Goal: Task Accomplishment & Management: Complete application form

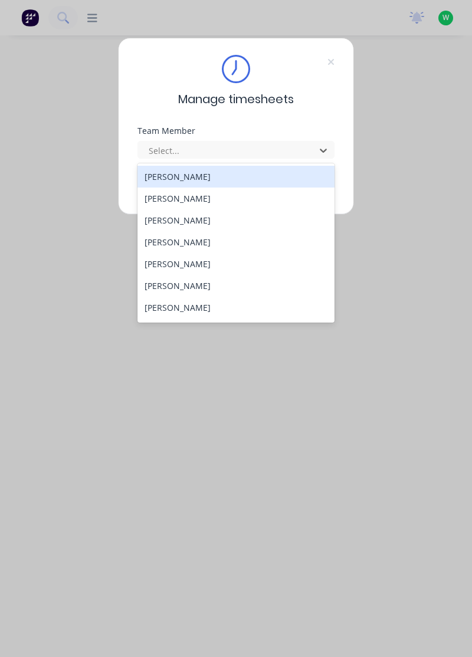
click at [205, 198] on div "[PERSON_NAME]" at bounding box center [236, 199] width 198 height 22
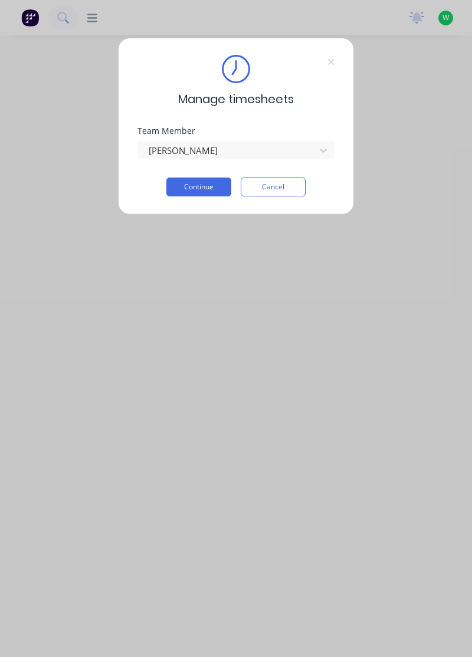
click at [193, 188] on button "Continue" at bounding box center [198, 187] width 65 height 19
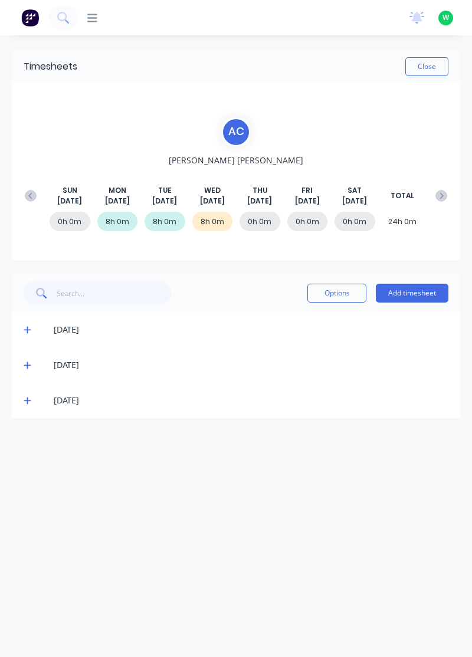
click at [31, 396] on icon at bounding box center [28, 400] width 8 height 8
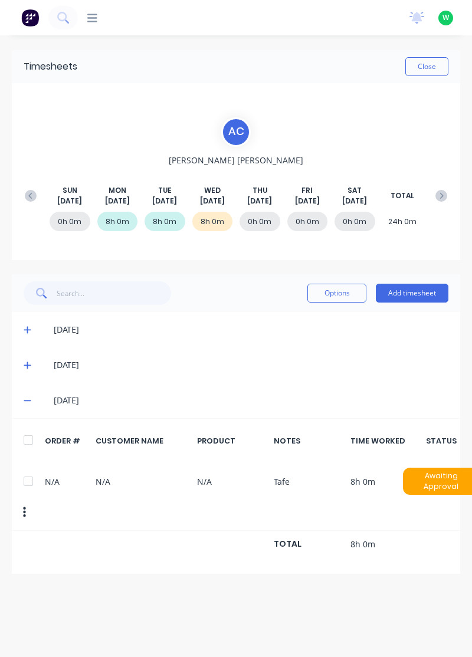
click at [18, 408] on div "[DATE]" at bounding box center [236, 400] width 448 height 35
click at [27, 401] on icon at bounding box center [27, 401] width 7 height 1
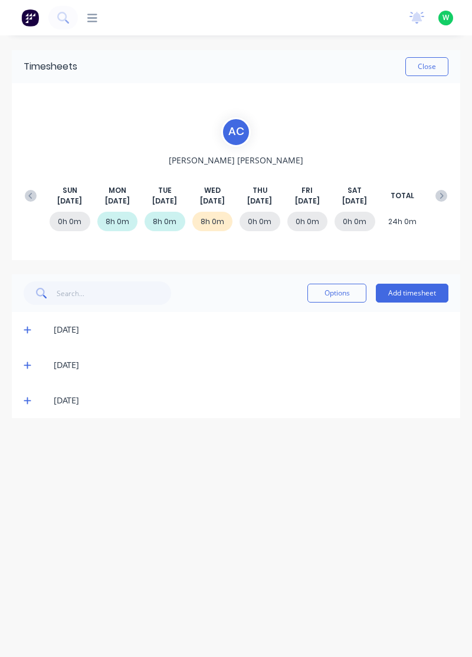
click at [33, 367] on span at bounding box center [29, 365] width 11 height 12
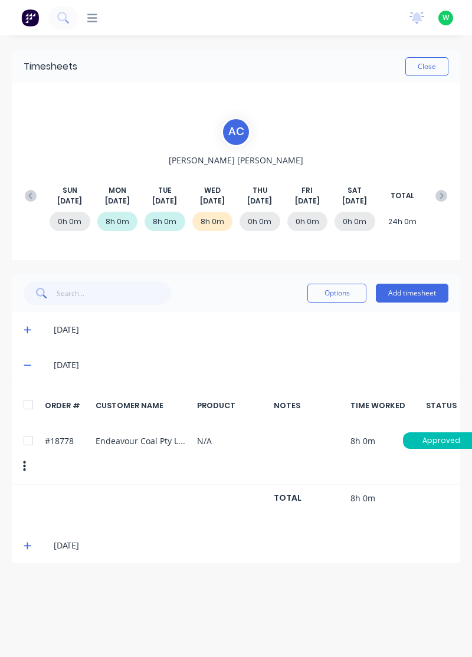
click at [408, 296] on button "Add timesheet" at bounding box center [412, 293] width 73 height 19
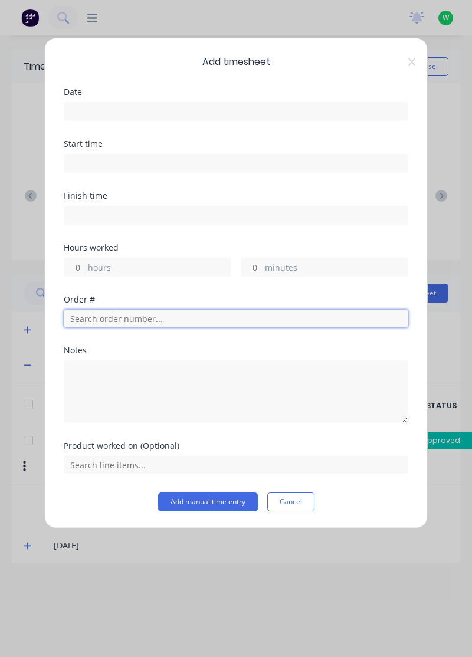
click at [88, 319] on input "text" at bounding box center [236, 319] width 345 height 18
type input "18778"
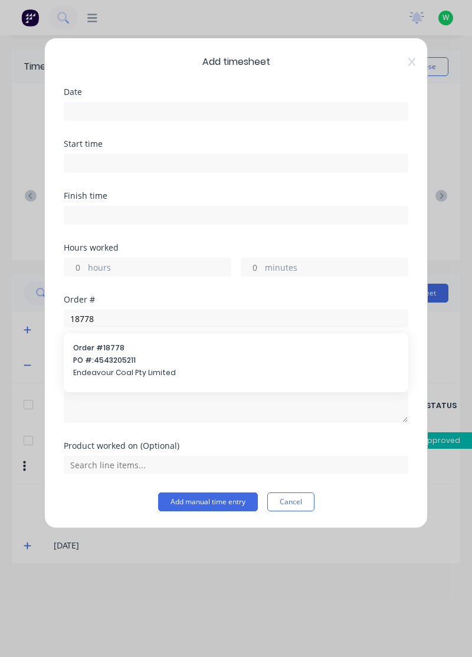
click at [96, 368] on span "Endeavour Coal Pty Limited" at bounding box center [236, 373] width 326 height 11
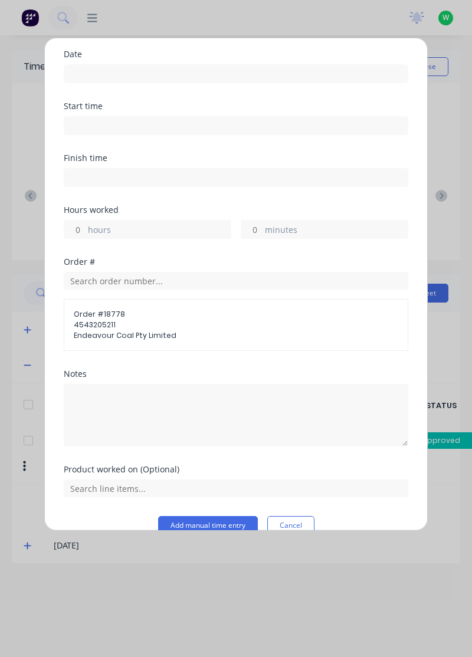
scroll to position [39, 0]
click at [89, 231] on label "hours" at bounding box center [159, 229] width 143 height 15
click at [85, 231] on input "hours" at bounding box center [74, 228] width 21 height 18
type input "8"
click at [175, 80] on label at bounding box center [236, 72] width 345 height 19
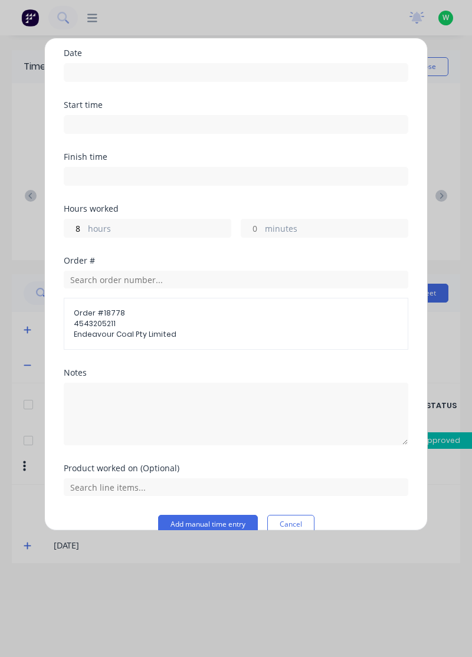
click at [175, 80] on input at bounding box center [235, 73] width 343 height 18
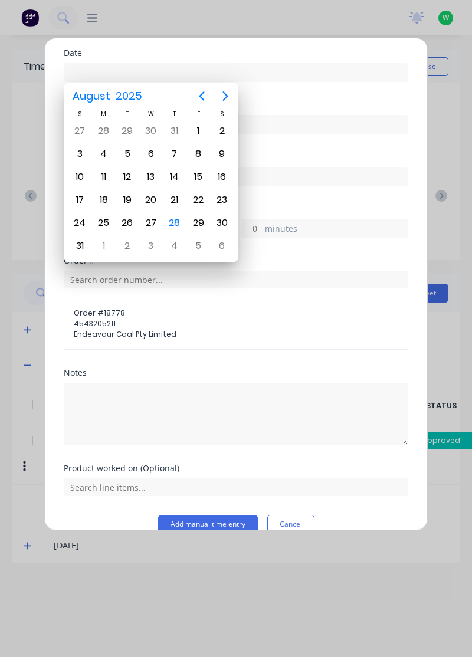
click at [174, 217] on div "28" at bounding box center [175, 223] width 18 height 18
type input "[DATE]"
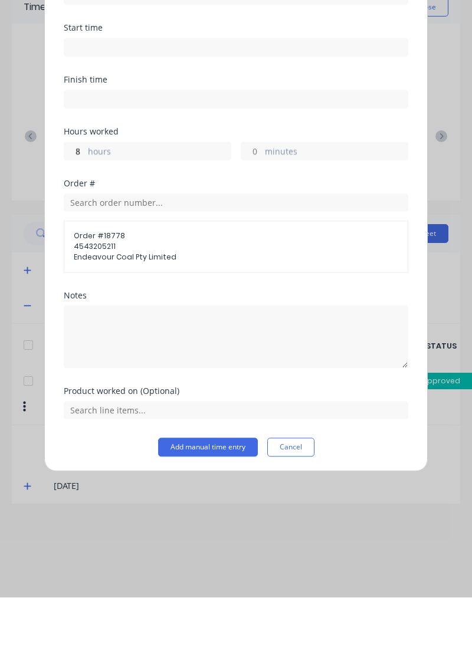
scroll to position [15, 0]
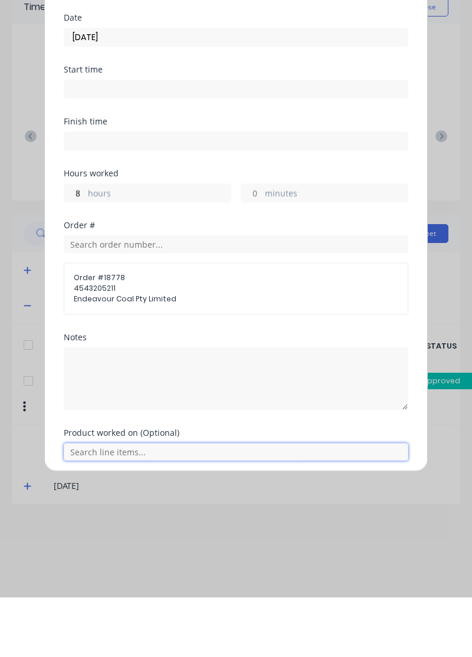
click at [237, 513] on input "text" at bounding box center [236, 512] width 345 height 18
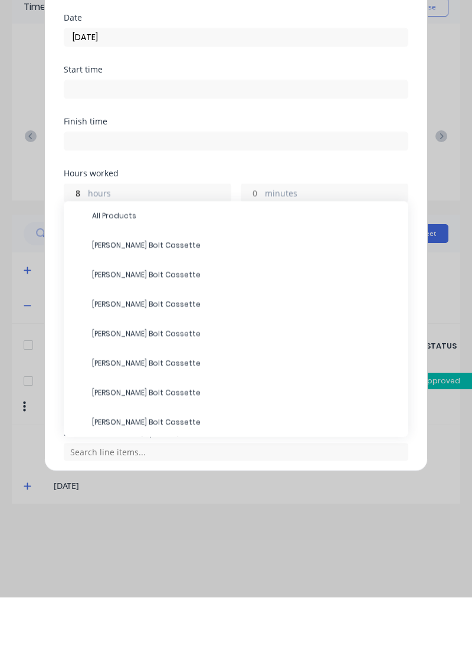
click at [199, 277] on span "All Products" at bounding box center [245, 275] width 307 height 11
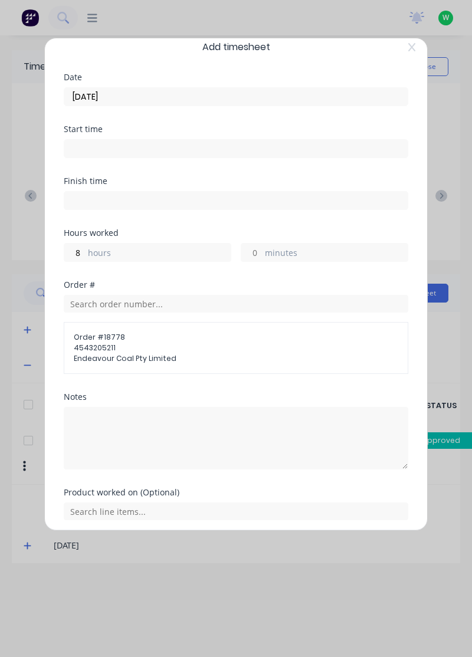
scroll to position [54, 0]
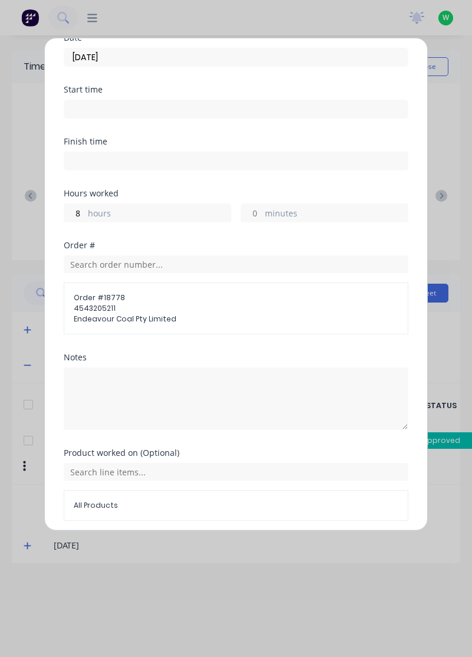
click at [216, 553] on button "Add manual time entry" at bounding box center [208, 549] width 100 height 19
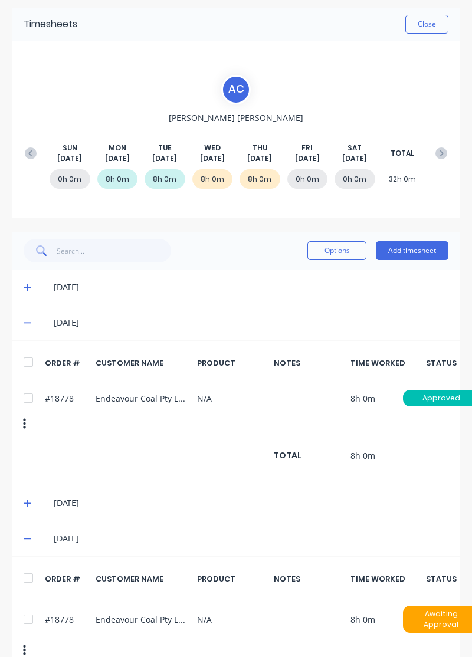
scroll to position [0, 0]
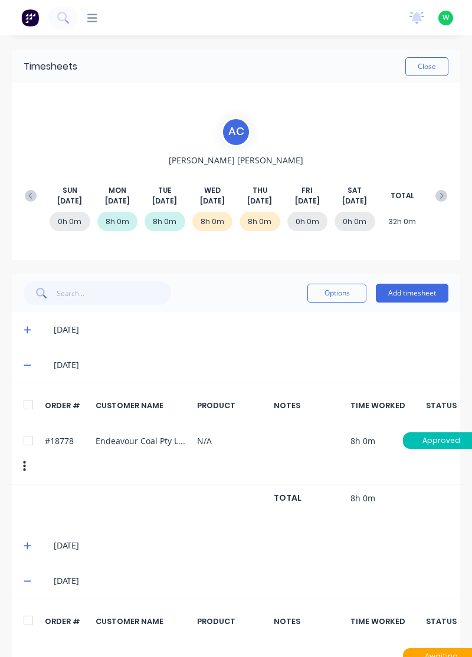
click at [430, 45] on div "Timesheets Close A C [PERSON_NAME] [DATE] [DATE] [DATE] [DATE] [DATE] [DATE] [D…" at bounding box center [236, 402] width 472 height 734
click at [422, 71] on button "Close" at bounding box center [426, 66] width 43 height 19
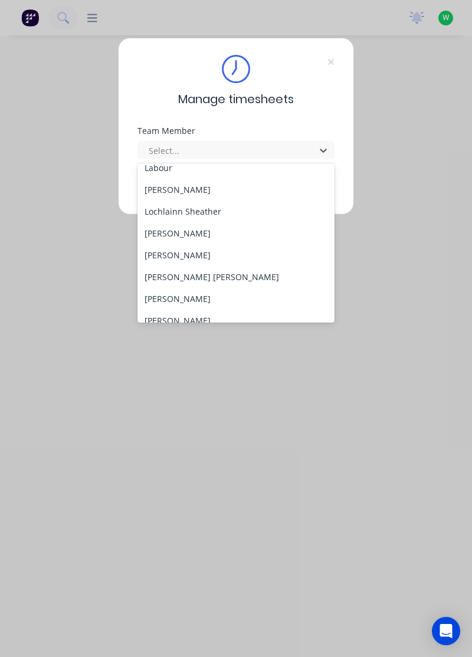
scroll to position [435, 0]
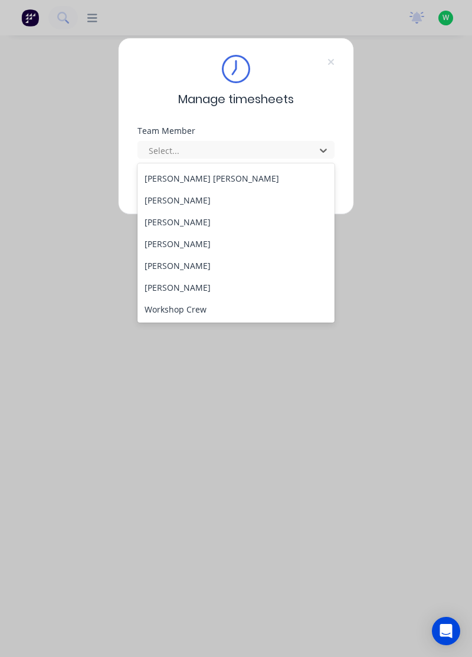
click at [154, 266] on div "[PERSON_NAME]" at bounding box center [236, 266] width 198 height 22
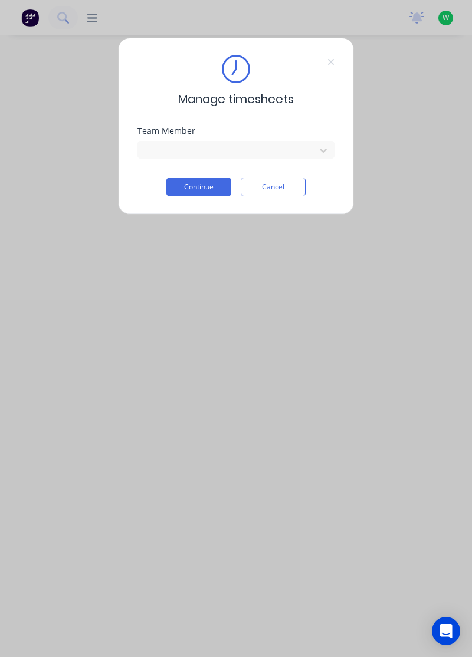
click at [186, 189] on button "Continue" at bounding box center [198, 187] width 65 height 19
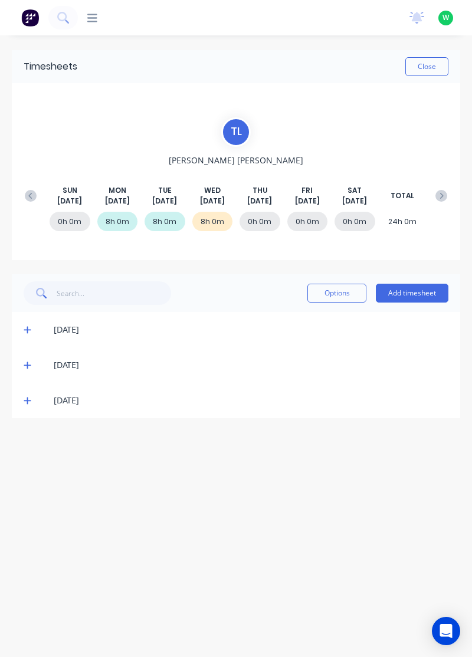
click at [27, 405] on span at bounding box center [29, 401] width 11 height 12
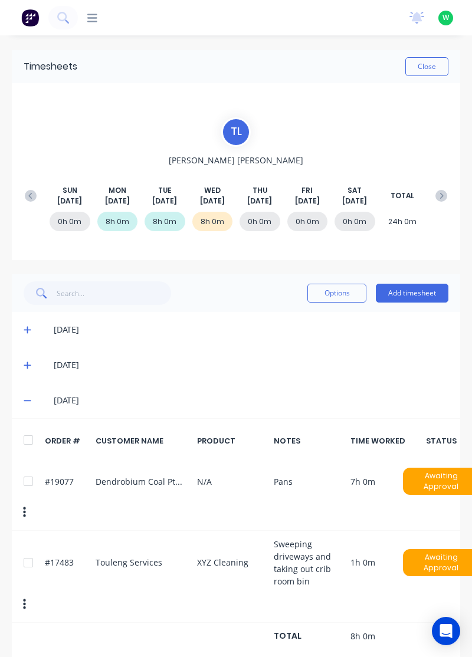
click at [30, 370] on span at bounding box center [29, 365] width 11 height 12
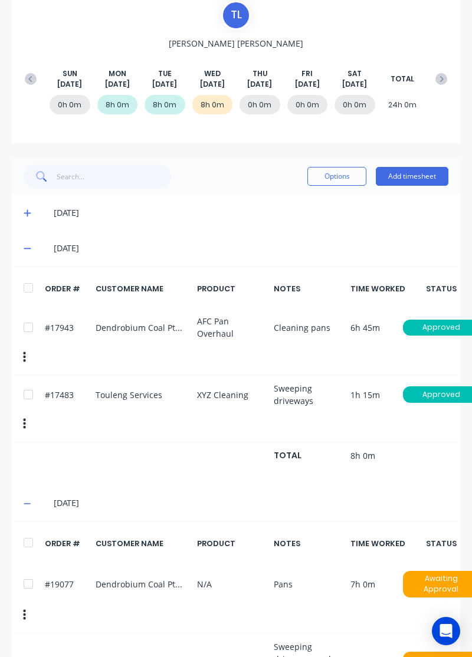
scroll to position [117, 0]
click at [428, 176] on button "Add timesheet" at bounding box center [412, 176] width 73 height 19
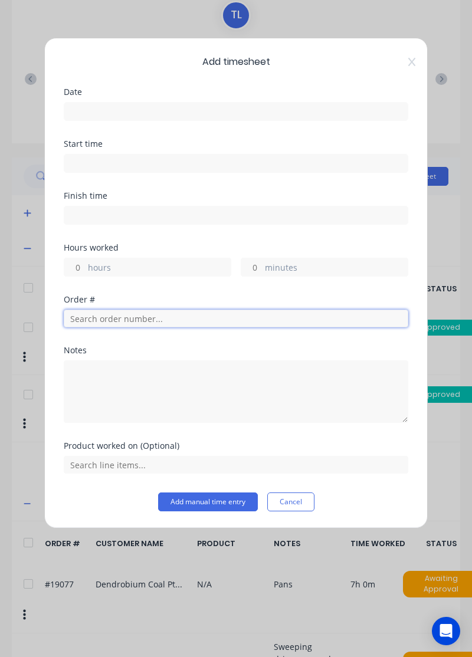
click at [144, 320] on input "text" at bounding box center [236, 319] width 345 height 18
type input "19077"
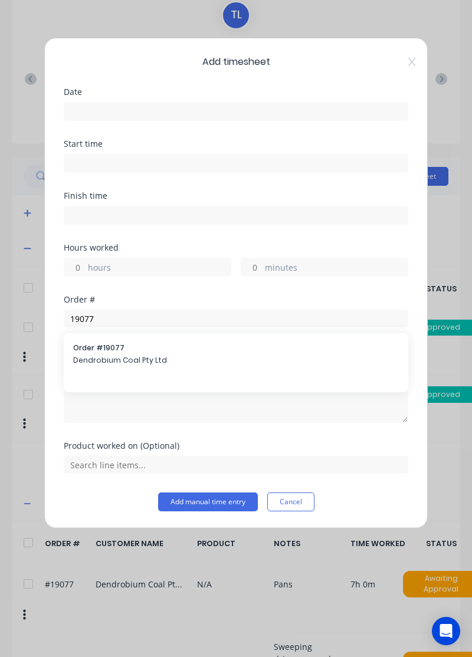
click at [208, 363] on span "Dendrobium Coal Pty Ltd" at bounding box center [236, 360] width 326 height 11
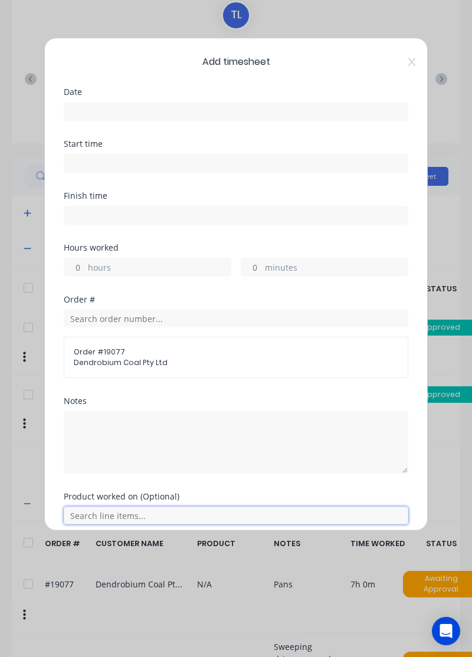
click at [190, 517] on input "text" at bounding box center [236, 516] width 345 height 18
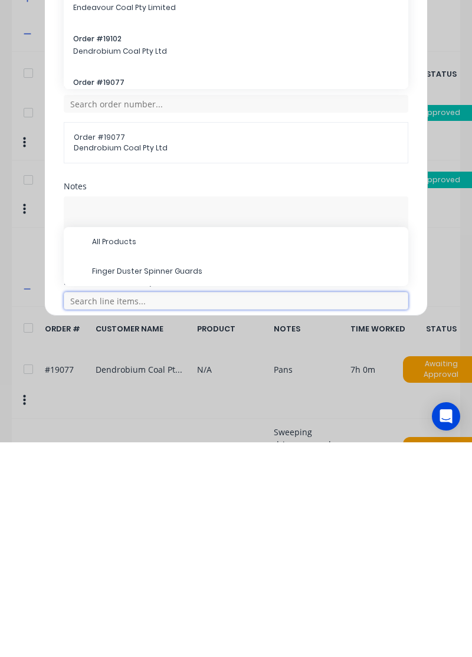
scroll to position [195, 0]
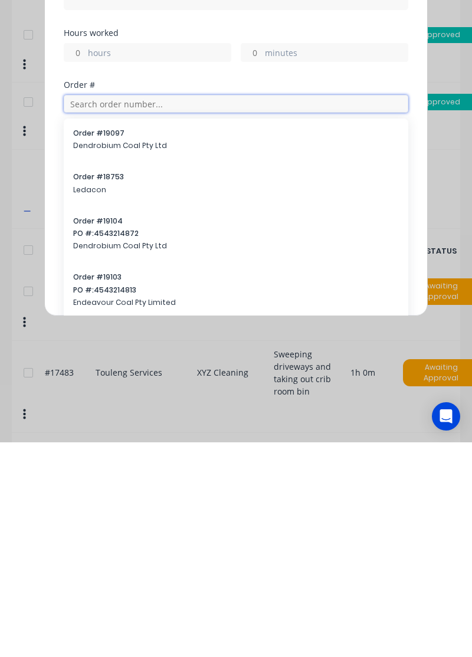
click at [273, 320] on input "text" at bounding box center [236, 319] width 345 height 18
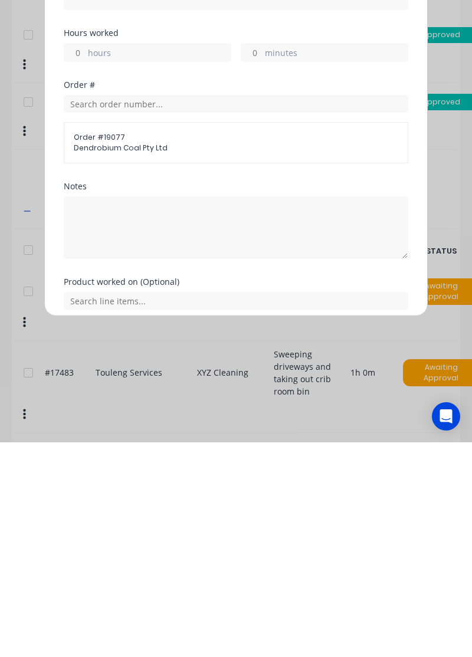
click at [379, 373] on div "Order # 19077 Dendrobium Coal Pty Ltd" at bounding box center [236, 357] width 345 height 41
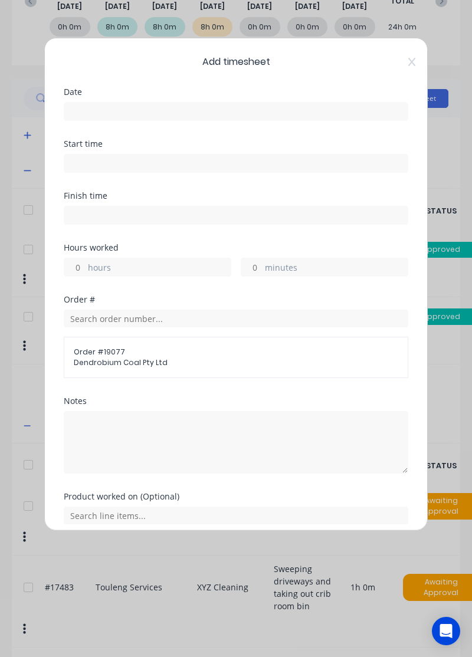
click at [409, 63] on icon at bounding box center [411, 61] width 7 height 9
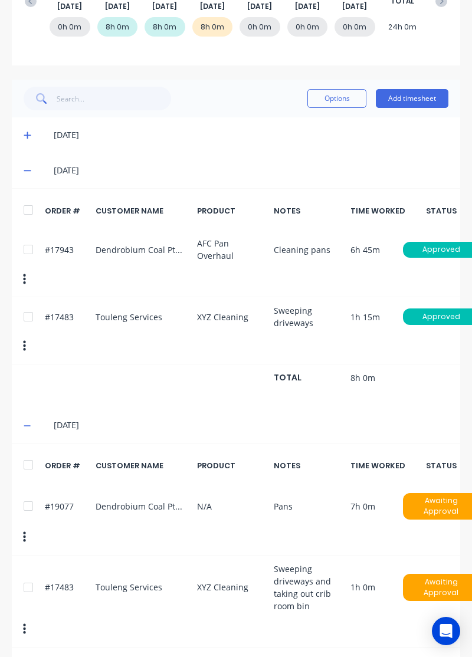
click at [433, 100] on button "Add timesheet" at bounding box center [412, 98] width 73 height 19
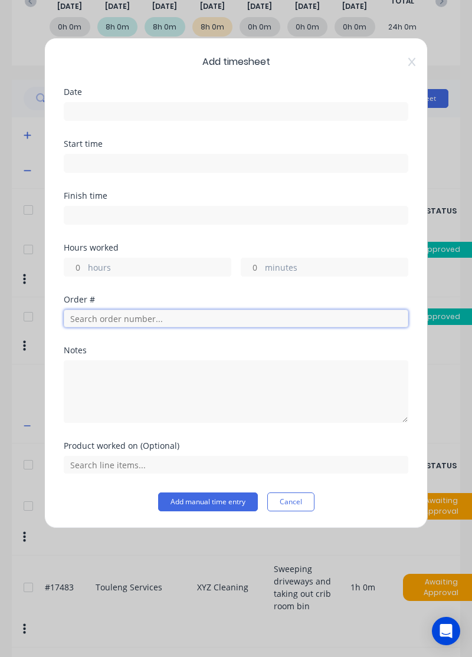
click at [187, 319] on input "text" at bounding box center [236, 319] width 345 height 18
type input "17943"
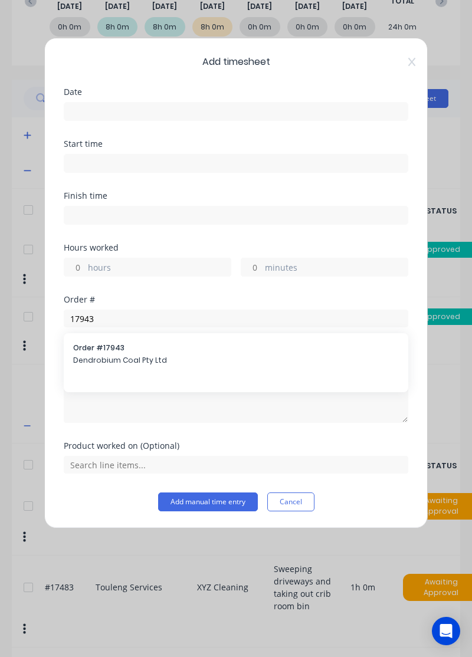
click at [192, 363] on span "Dendrobium Coal Pty Ltd" at bounding box center [236, 360] width 326 height 11
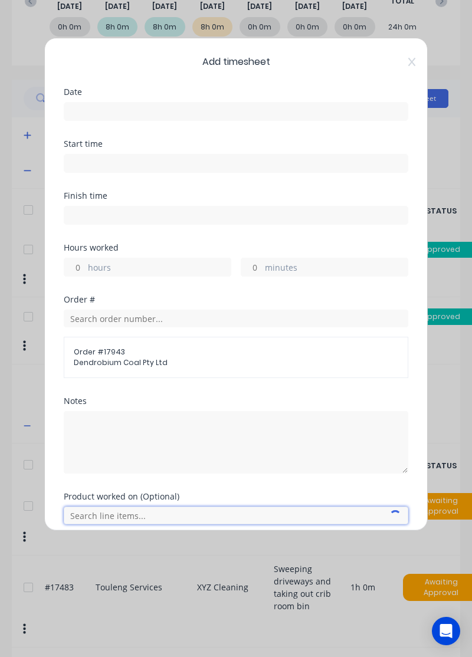
click at [195, 519] on input "text" at bounding box center [236, 516] width 345 height 18
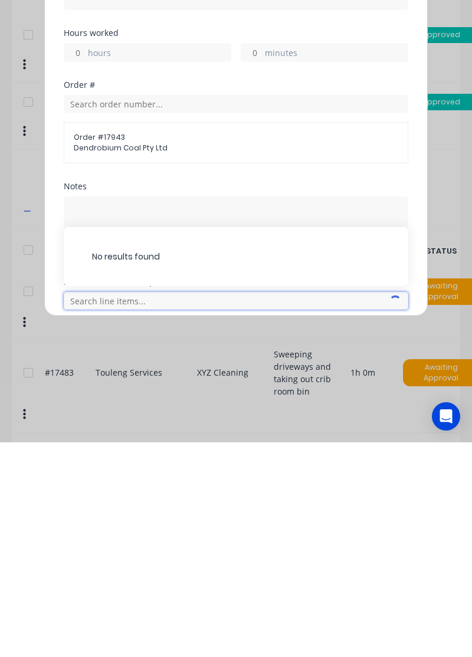
scroll to position [221, 0]
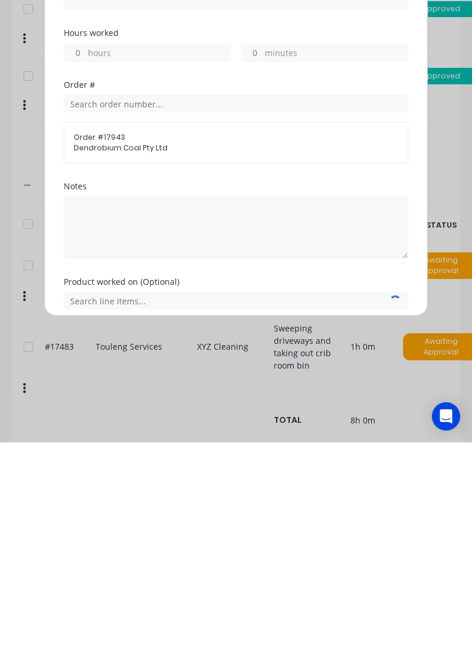
click at [183, 274] on label "hours" at bounding box center [159, 268] width 143 height 15
click at [85, 274] on input "hours" at bounding box center [74, 267] width 21 height 18
type input "7"
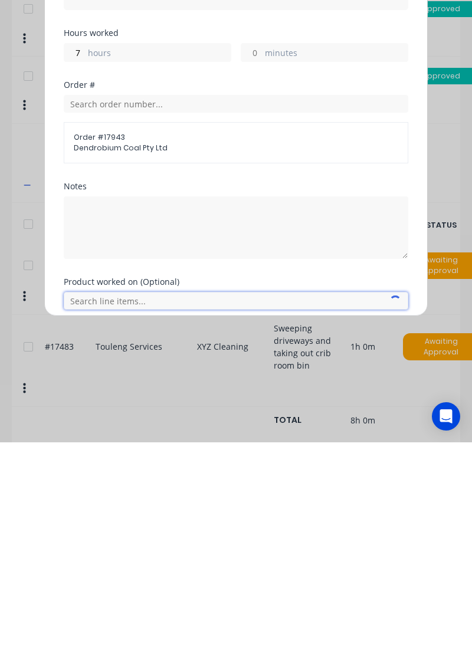
click at [185, 514] on input "text" at bounding box center [236, 516] width 345 height 18
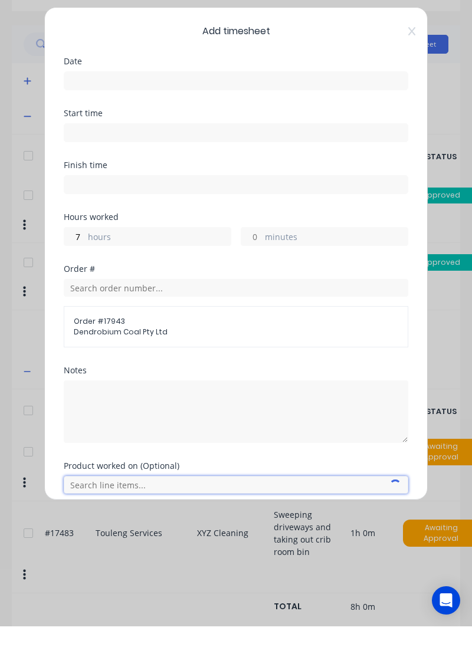
scroll to position [217, 0]
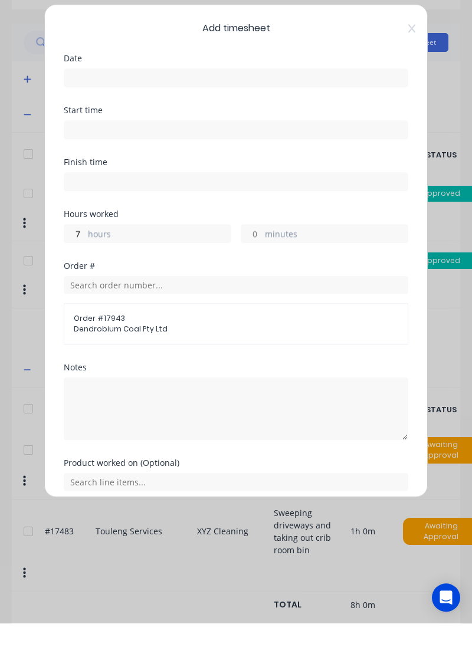
click at [286, 107] on input at bounding box center [235, 112] width 343 height 18
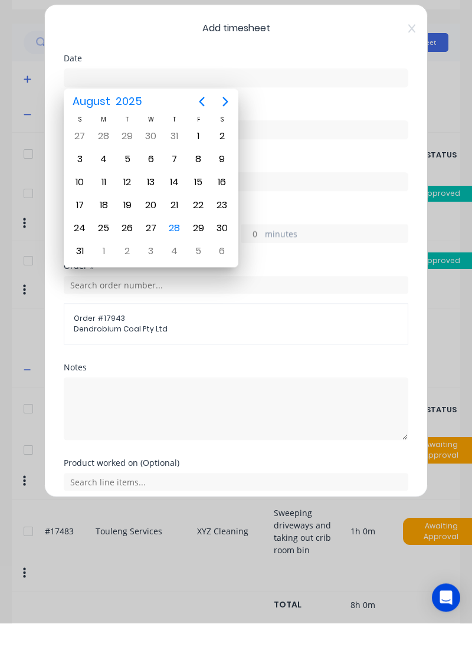
click at [178, 258] on div "28" at bounding box center [175, 262] width 18 height 18
type input "[DATE]"
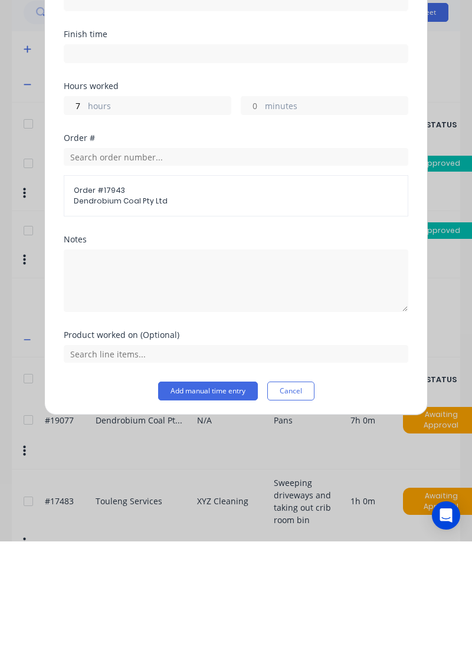
scroll to position [4, 0]
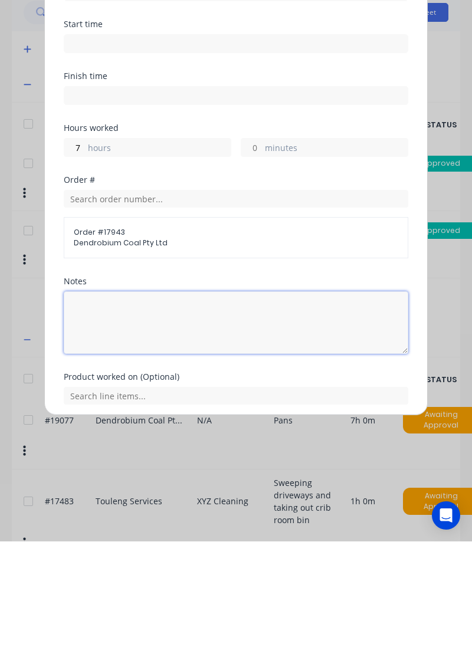
click at [301, 443] on textarea at bounding box center [236, 438] width 345 height 63
type textarea "Pans"
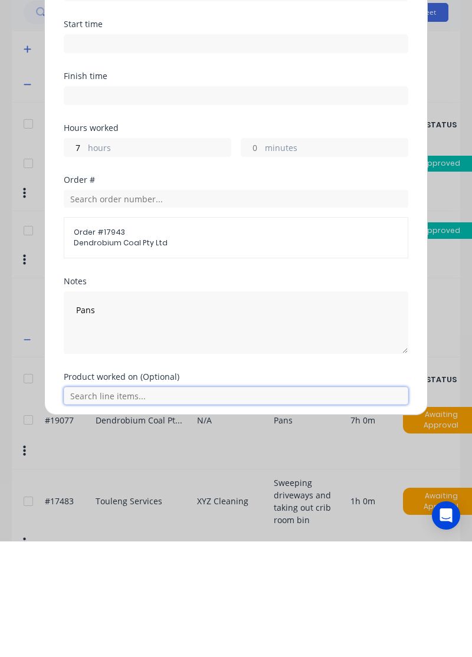
click at [206, 512] on input "text" at bounding box center [236, 512] width 345 height 18
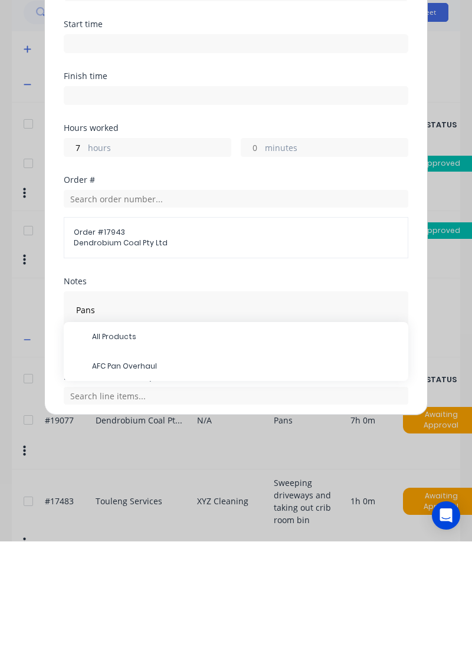
click at [255, 484] on span "AFC Pan Overhaul" at bounding box center [245, 482] width 307 height 11
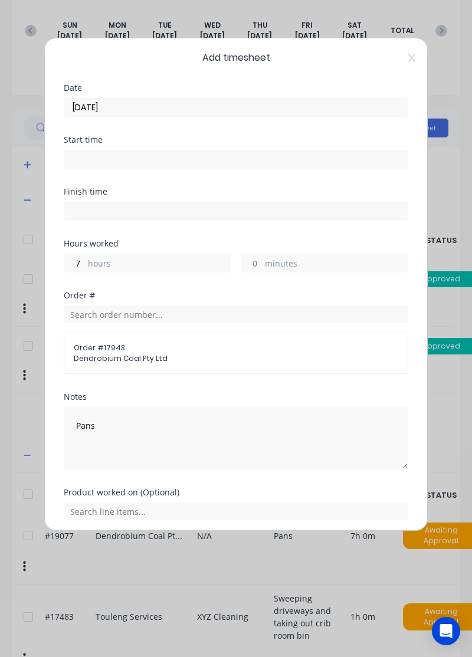
scroll to position [44, 0]
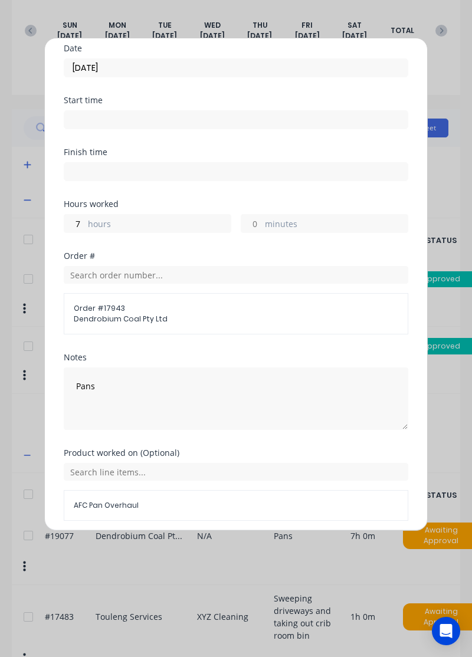
click at [220, 547] on button "Add manual time entry" at bounding box center [208, 549] width 100 height 19
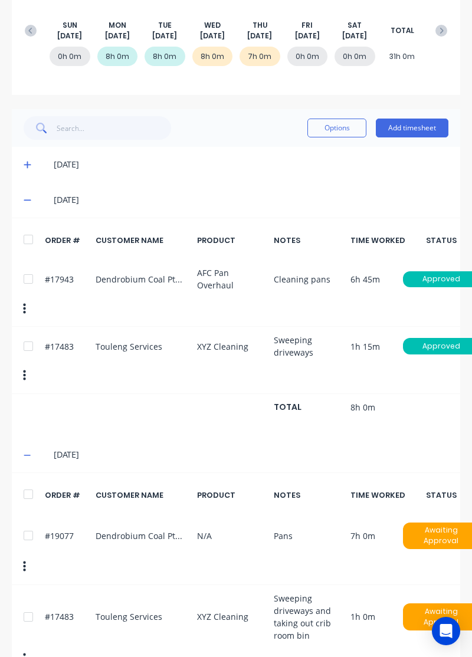
click at [29, 556] on button "button" at bounding box center [25, 566] width 28 height 21
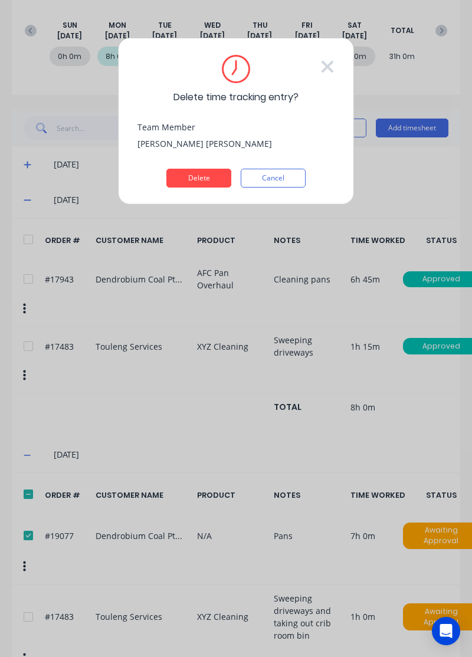
click at [205, 180] on button "Delete" at bounding box center [198, 178] width 65 height 19
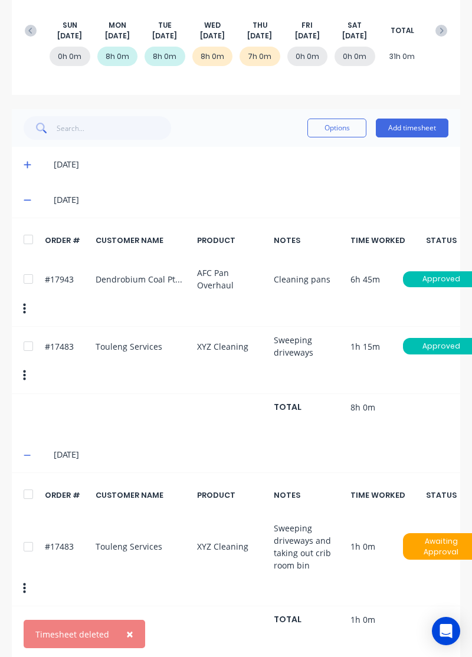
click at [409, 131] on button "Add timesheet" at bounding box center [412, 128] width 73 height 19
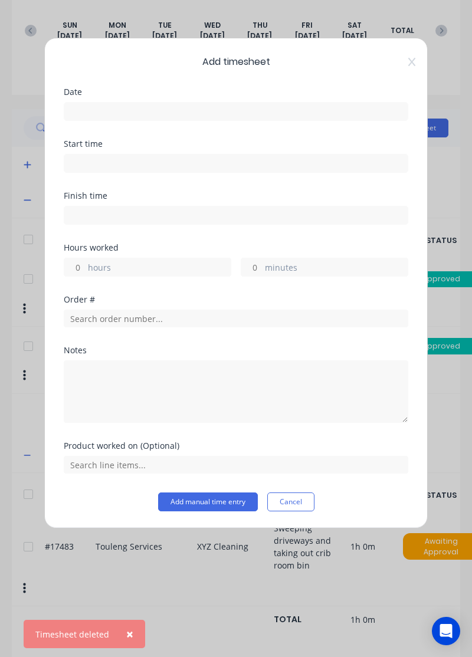
click at [306, 116] on input at bounding box center [235, 112] width 343 height 18
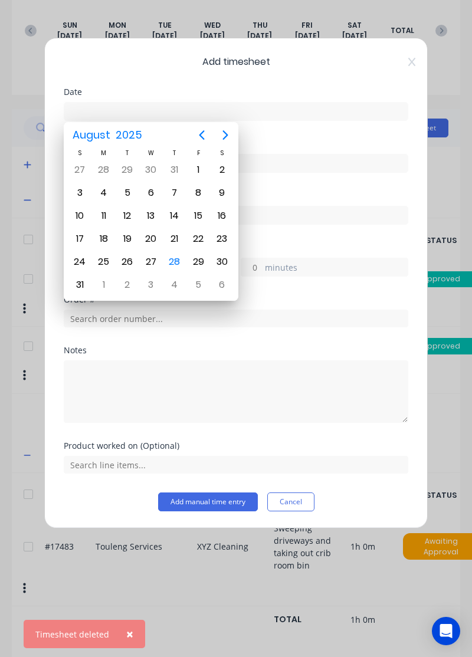
click at [152, 260] on div "27" at bounding box center [151, 262] width 18 height 18
type input "27/08/2025"
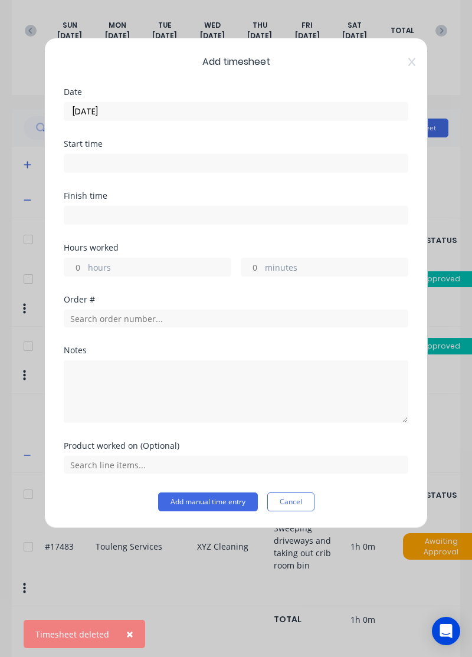
click at [208, 333] on div "Order #" at bounding box center [236, 321] width 345 height 51
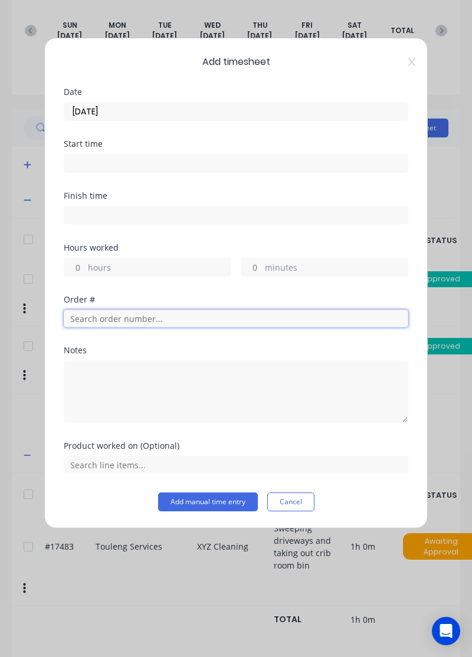
click at [250, 320] on input "text" at bounding box center [236, 319] width 345 height 18
type input "1"
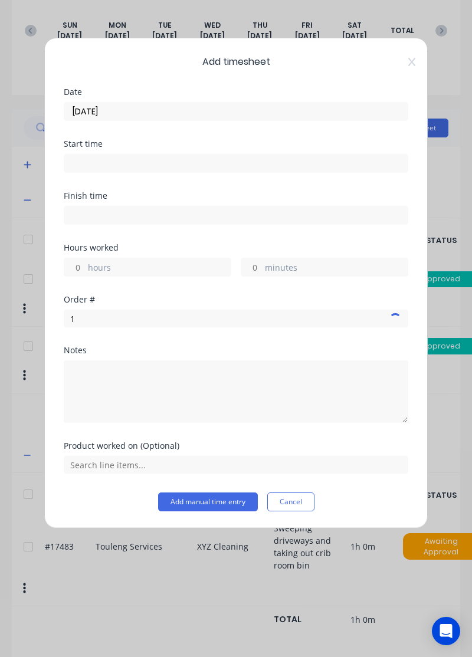
click at [408, 64] on icon at bounding box center [411, 61] width 7 height 9
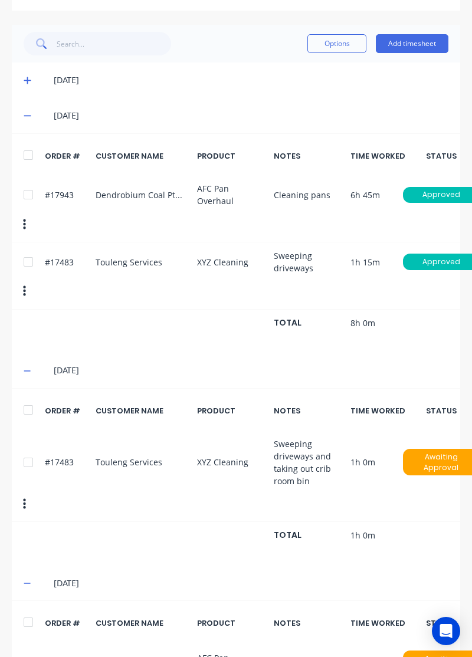
scroll to position [242, 0]
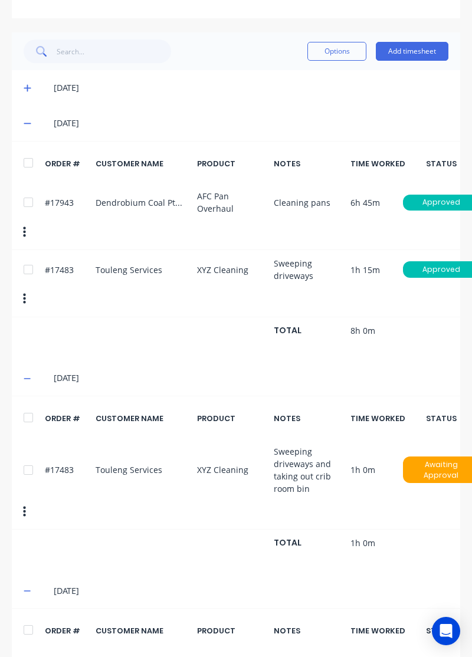
click at [414, 53] on button "Add timesheet" at bounding box center [412, 51] width 73 height 19
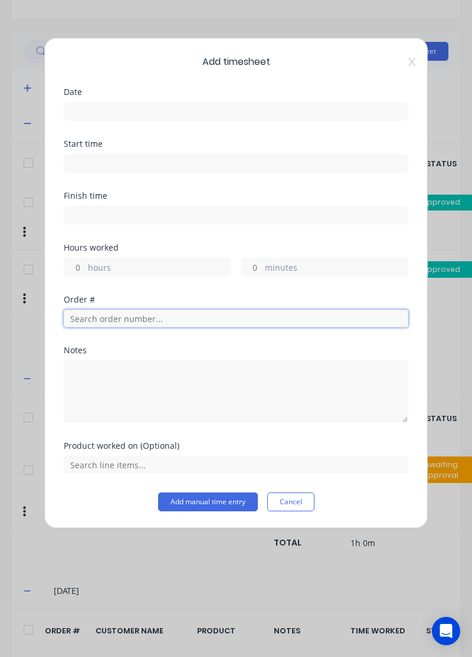
click at [179, 319] on input "text" at bounding box center [236, 319] width 345 height 18
type input "17943"
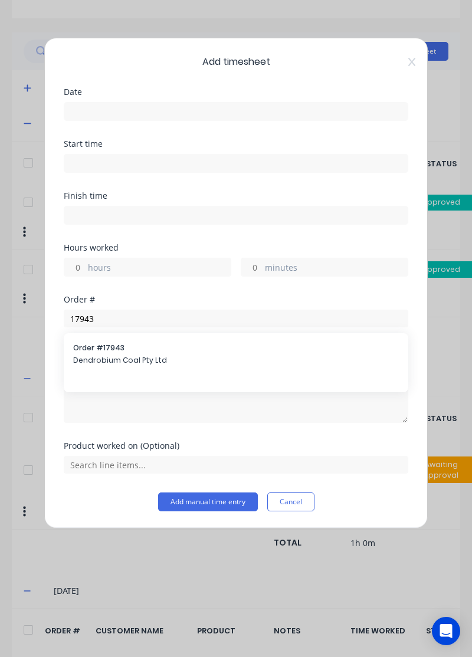
click at [91, 365] on div "Order # 17943 Dendrobium Coal Pty Ltd" at bounding box center [236, 355] width 326 height 25
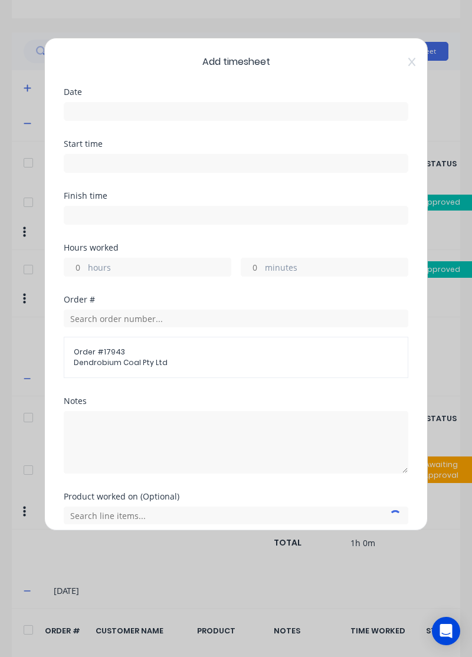
click at [81, 267] on input "hours" at bounding box center [74, 267] width 21 height 18
type input "7"
click at [79, 114] on input at bounding box center [235, 112] width 343 height 18
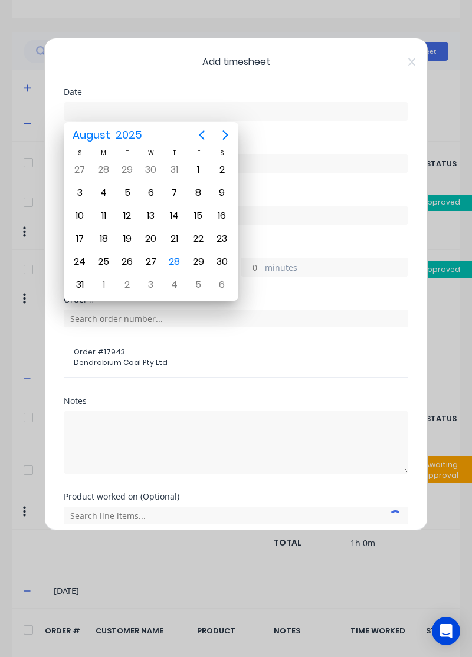
click at [150, 259] on div "27" at bounding box center [151, 262] width 18 height 18
type input "27/08/2025"
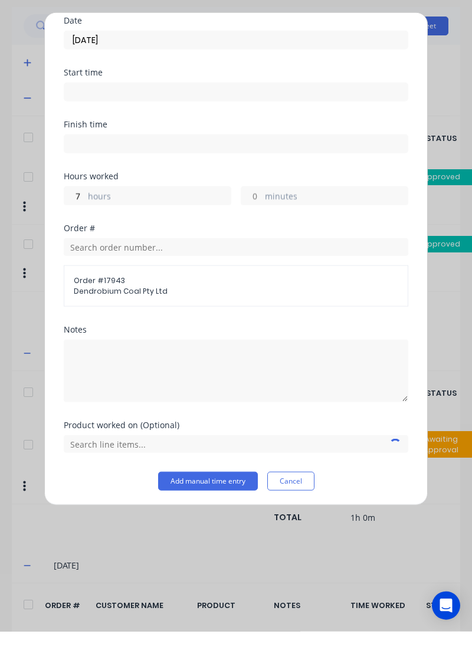
scroll to position [4, 0]
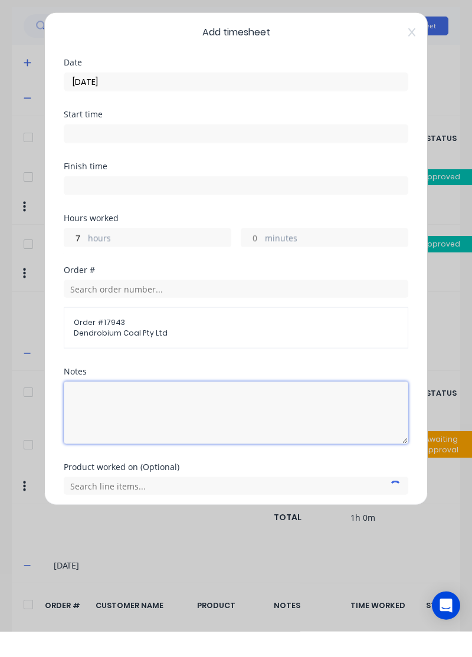
click at [293, 407] on textarea at bounding box center [236, 438] width 345 height 63
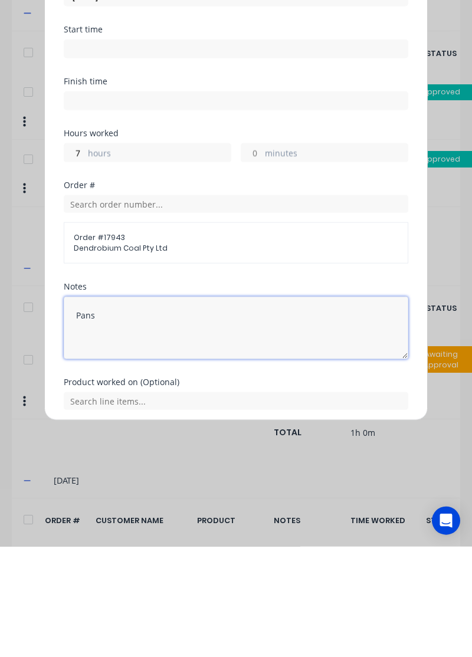
type textarea "Pans"
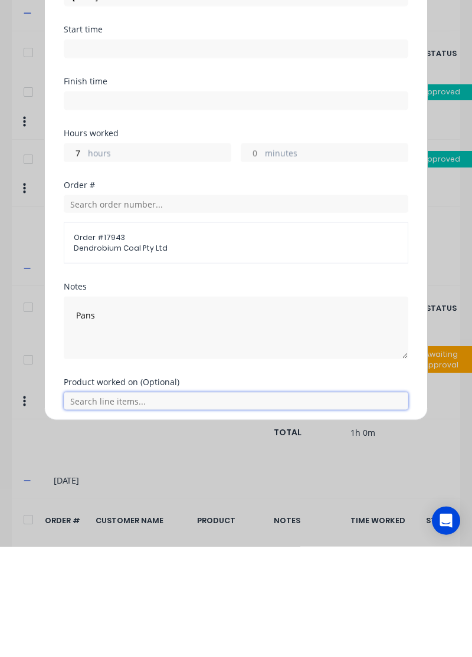
click at [265, 512] on input "text" at bounding box center [236, 512] width 345 height 18
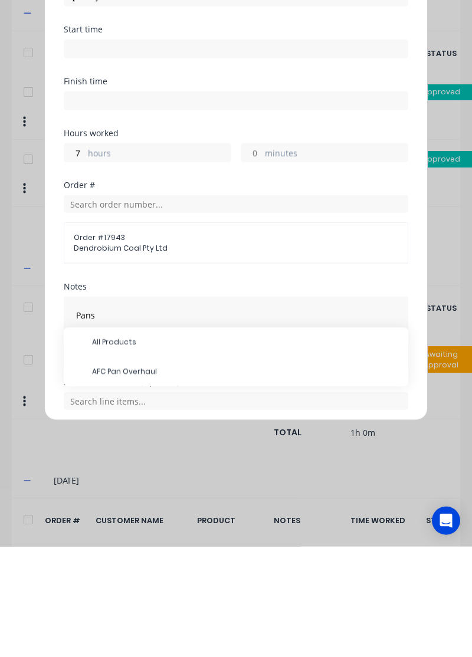
click at [219, 482] on span "AFC Pan Overhaul" at bounding box center [245, 482] width 307 height 11
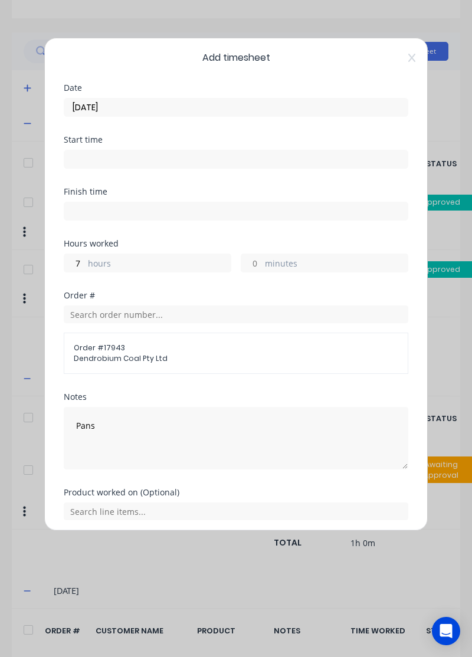
scroll to position [44, 0]
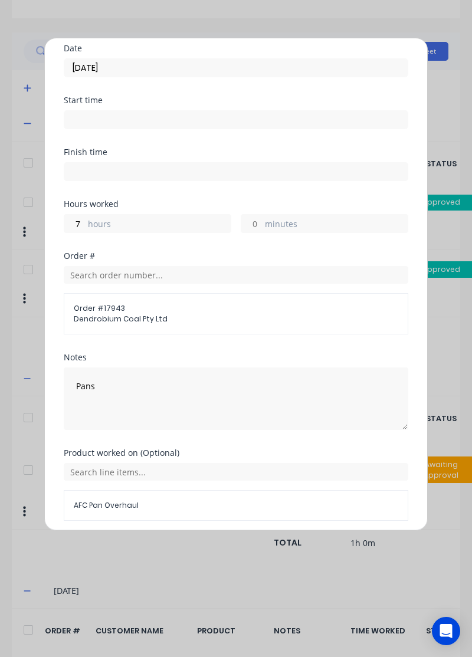
click at [215, 545] on button "Add manual time entry" at bounding box center [208, 549] width 100 height 19
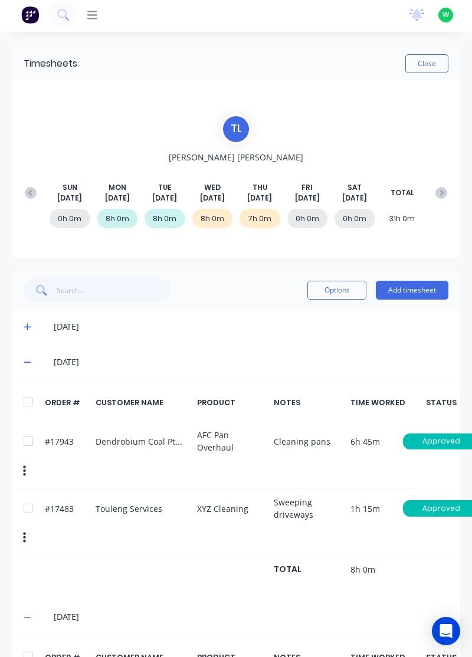
scroll to position [0, 0]
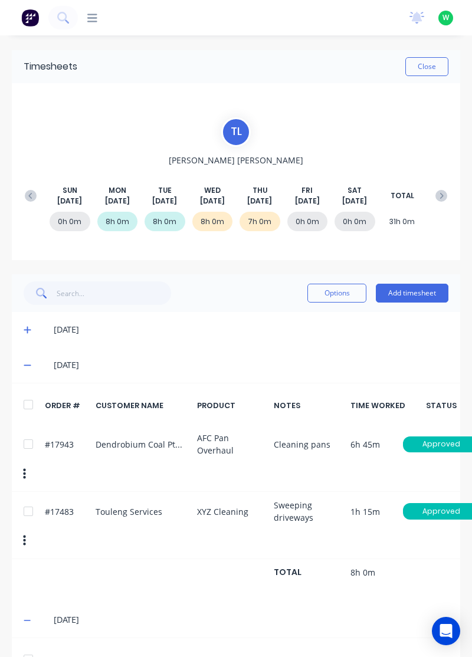
click at [416, 313] on div "[DATE]" at bounding box center [236, 329] width 448 height 35
click at [415, 294] on button "Add timesheet" at bounding box center [412, 293] width 73 height 19
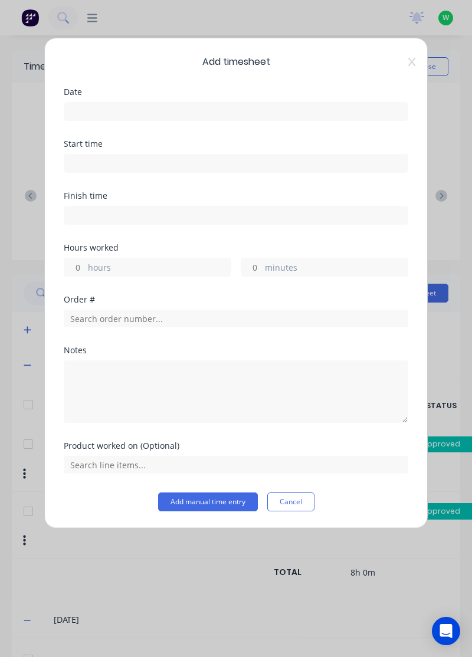
click at [270, 114] on input at bounding box center [235, 112] width 343 height 18
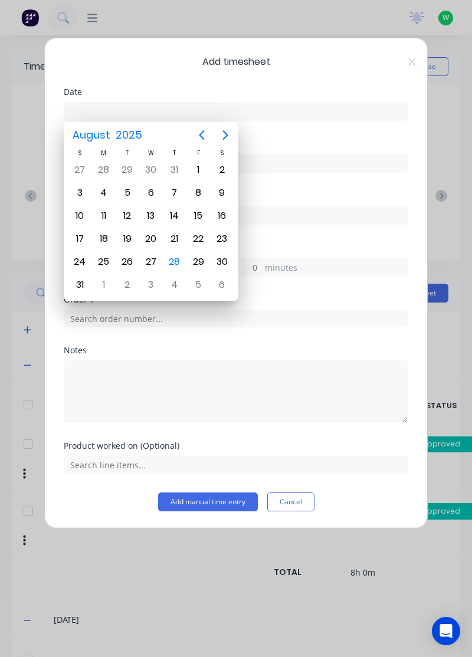
click at [178, 257] on div "28" at bounding box center [175, 262] width 18 height 18
type input "[DATE]"
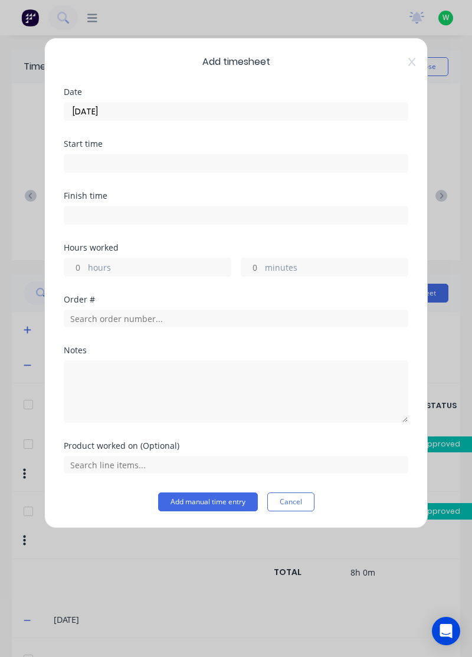
click at [171, 273] on label "hours" at bounding box center [159, 268] width 143 height 15
click at [85, 273] on input "hours" at bounding box center [74, 267] width 21 height 18
type input "1"
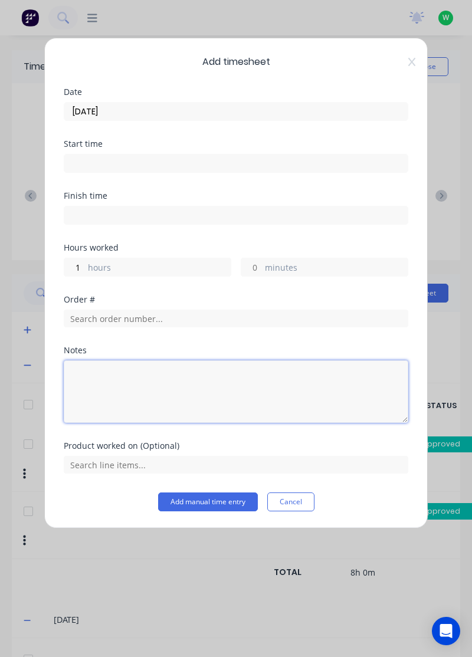
click at [278, 392] on textarea at bounding box center [236, 391] width 345 height 63
type textarea "Sweeping driveways and turning on gas and compressor"
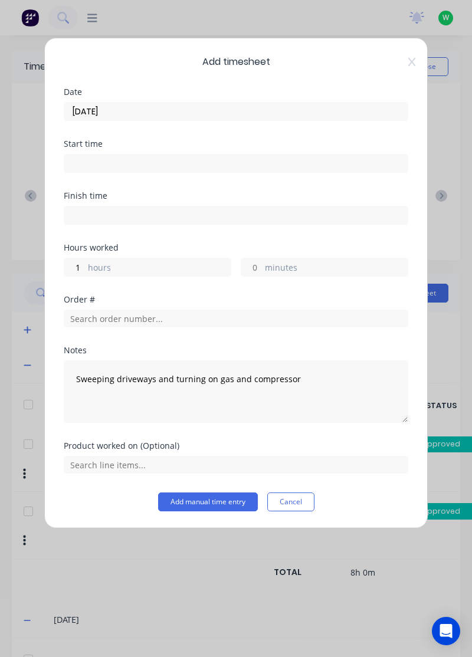
click at [414, 400] on div "Add timesheet Date 28/08/2025 Start time Finish time Hours worked 1 hours minut…" at bounding box center [235, 283] width 383 height 491
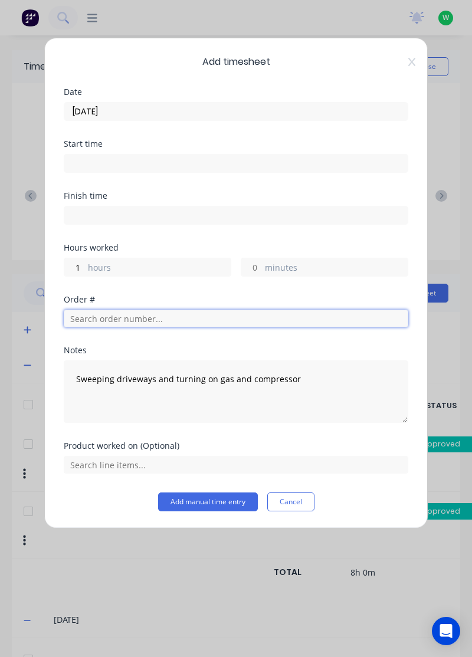
click at [278, 316] on input "text" at bounding box center [236, 319] width 345 height 18
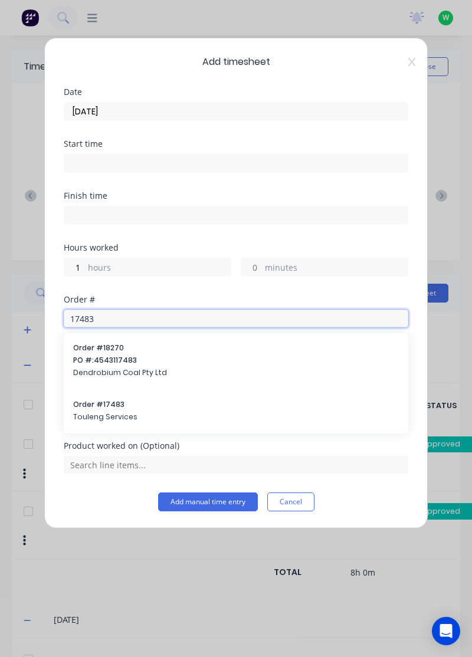
type input "17483"
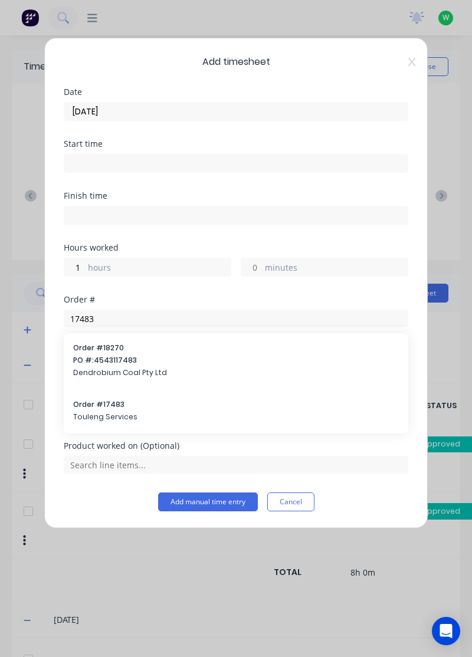
click at [82, 419] on span "Touleng Services" at bounding box center [236, 417] width 326 height 11
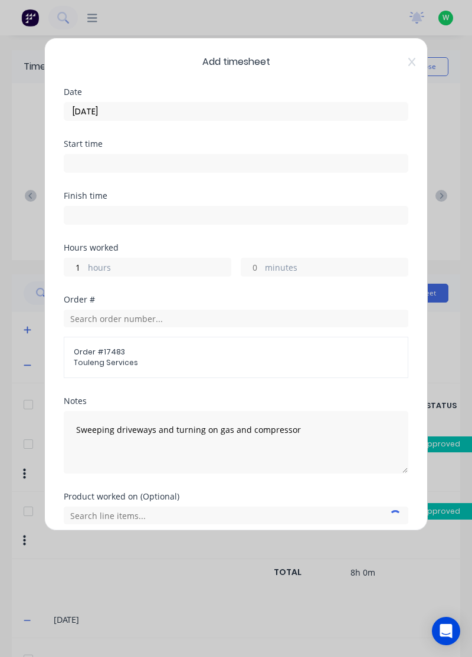
scroll to position [46, 0]
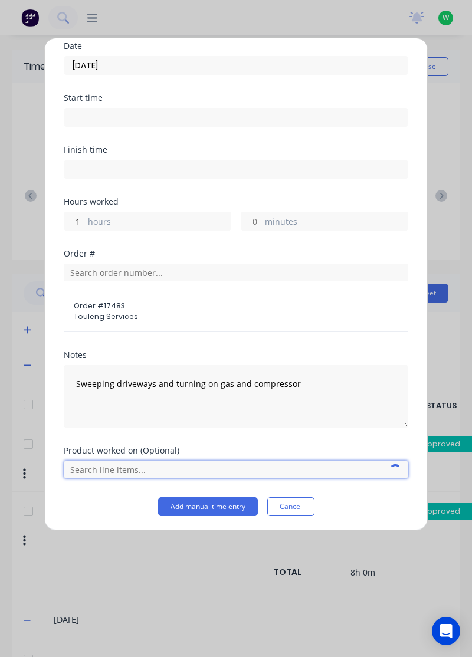
click at [282, 471] on input "text" at bounding box center [236, 470] width 345 height 18
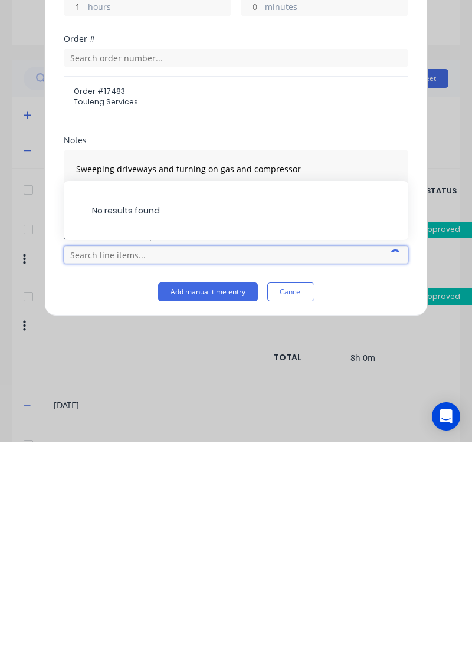
scroll to position [31, 0]
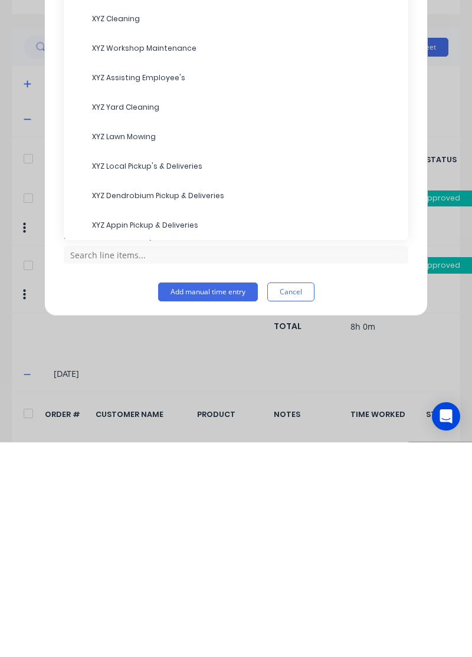
click at [200, 236] on span "XYZ Cleaning" at bounding box center [245, 233] width 307 height 11
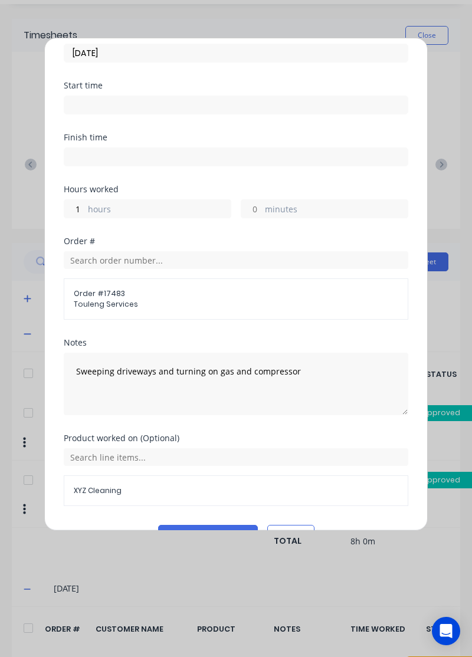
scroll to position [86, 0]
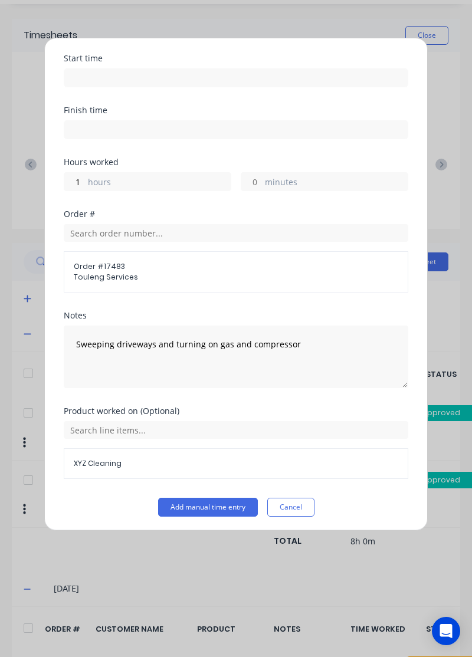
click at [222, 513] on button "Add manual time entry" at bounding box center [208, 507] width 100 height 19
